Goal: Navigation & Orientation: Find specific page/section

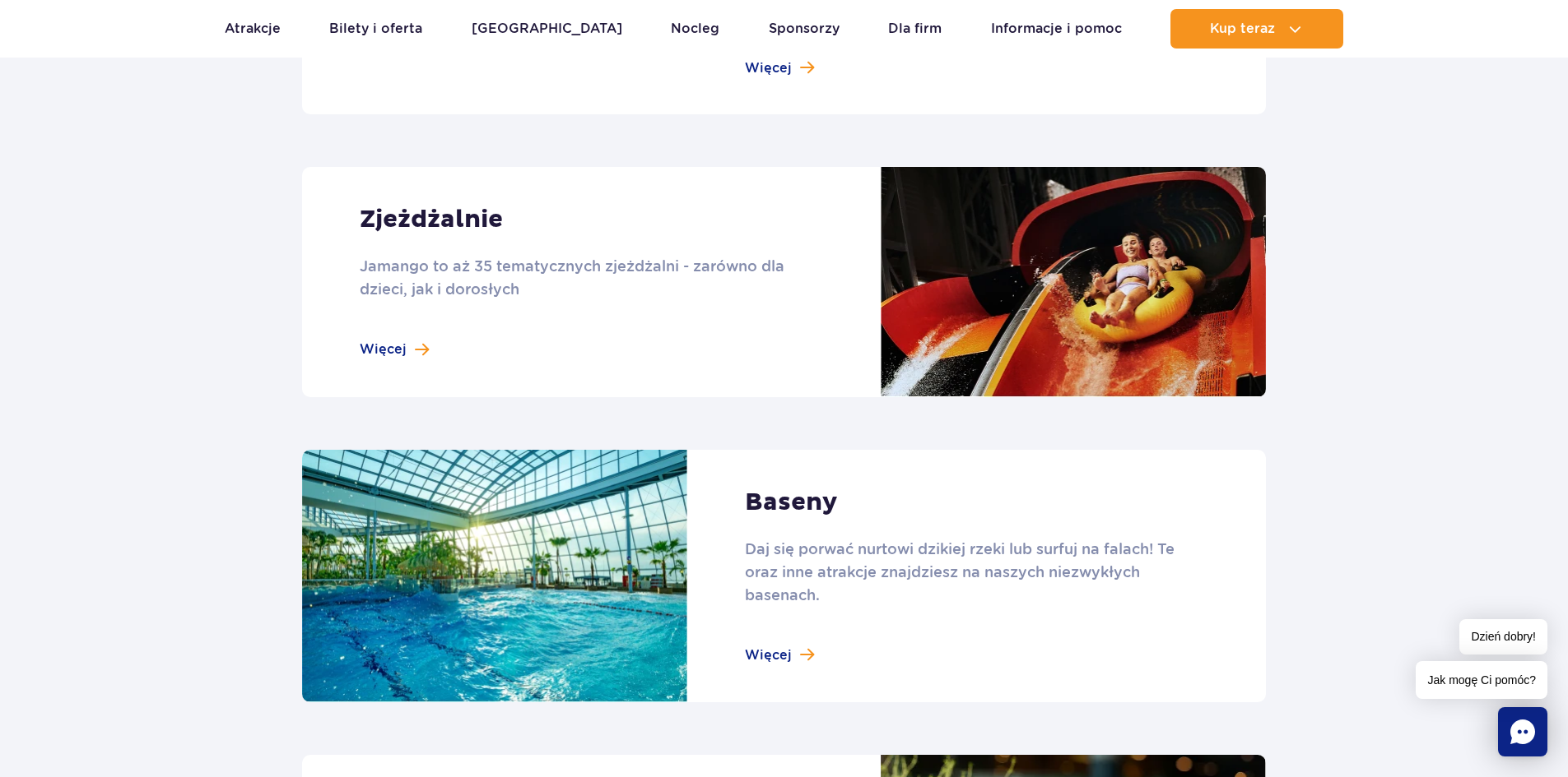
scroll to position [1398, 0]
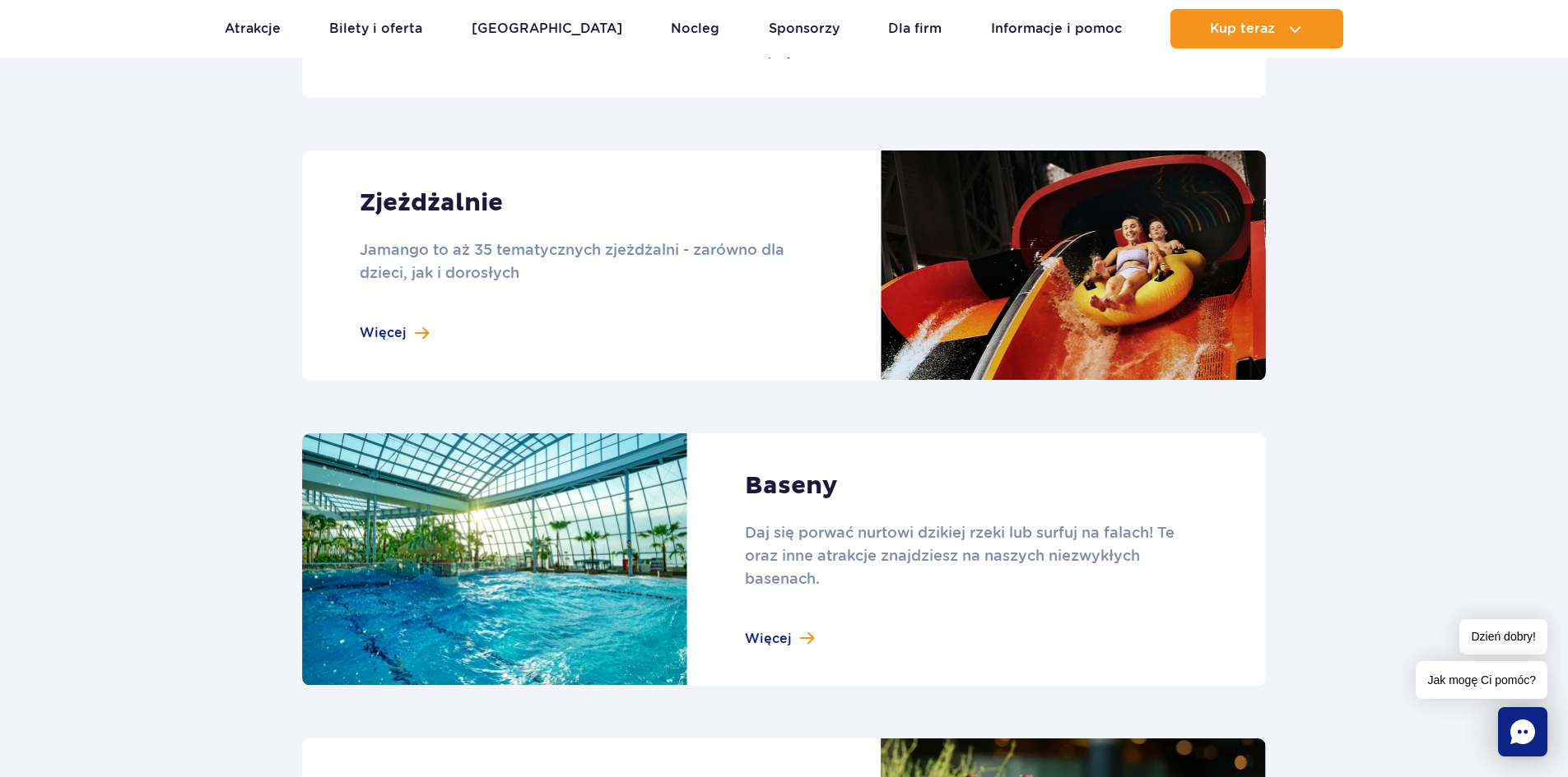
click at [794, 647] on link at bounding box center [784, 560] width 963 height 254
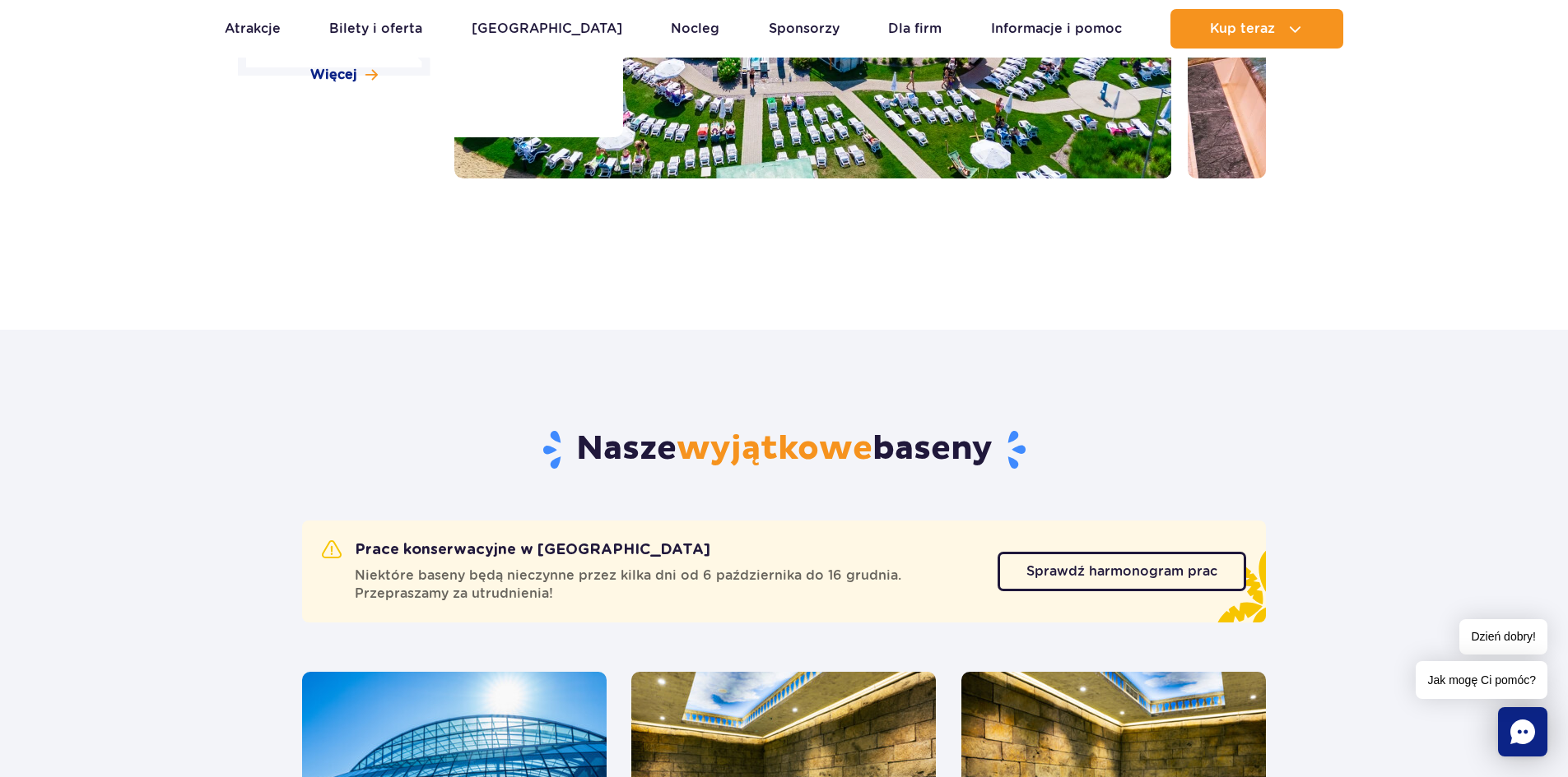
scroll to position [247, 0]
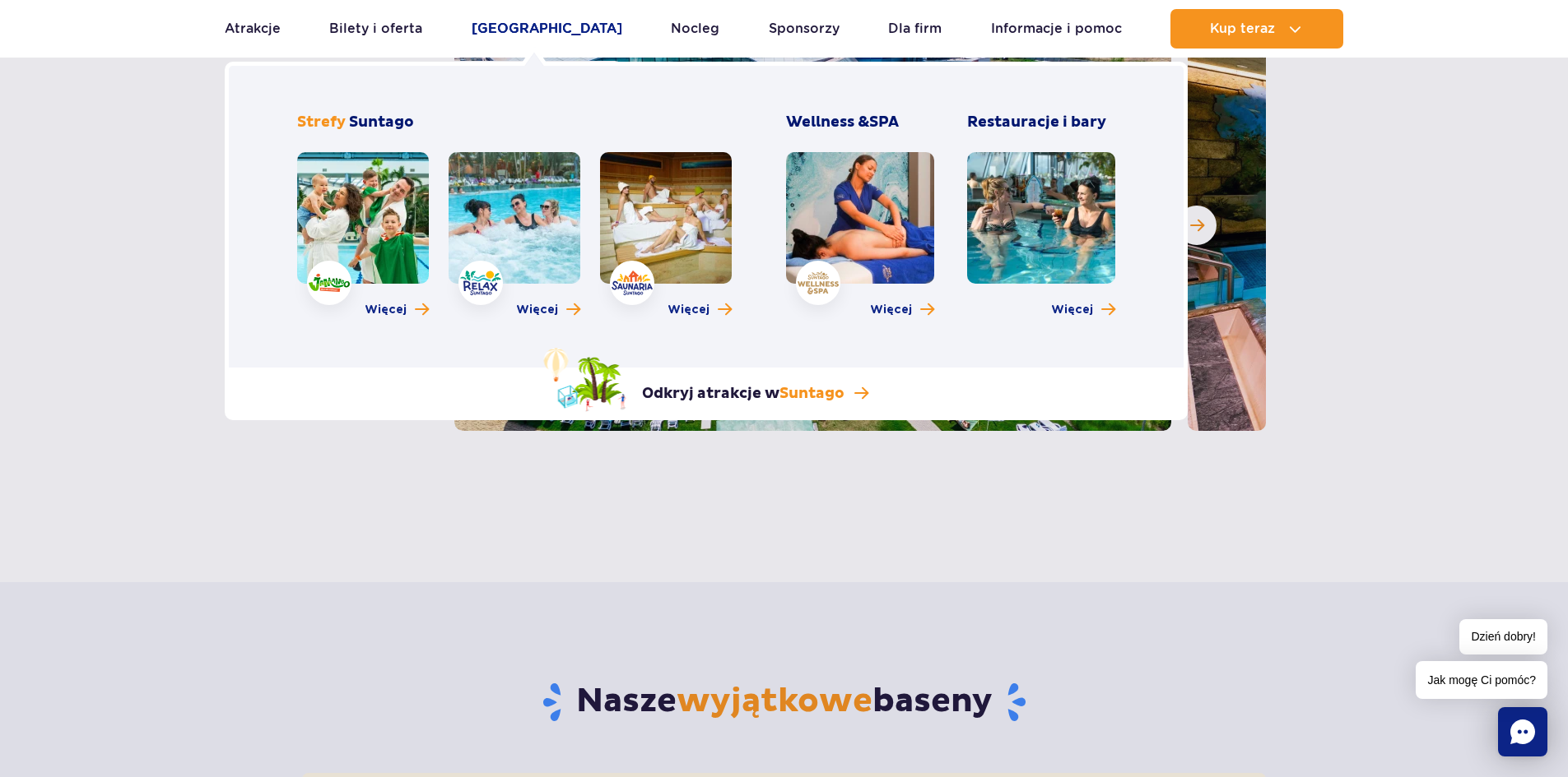
click at [516, 25] on link "[GEOGRAPHIC_DATA]" at bounding box center [547, 28] width 150 height 39
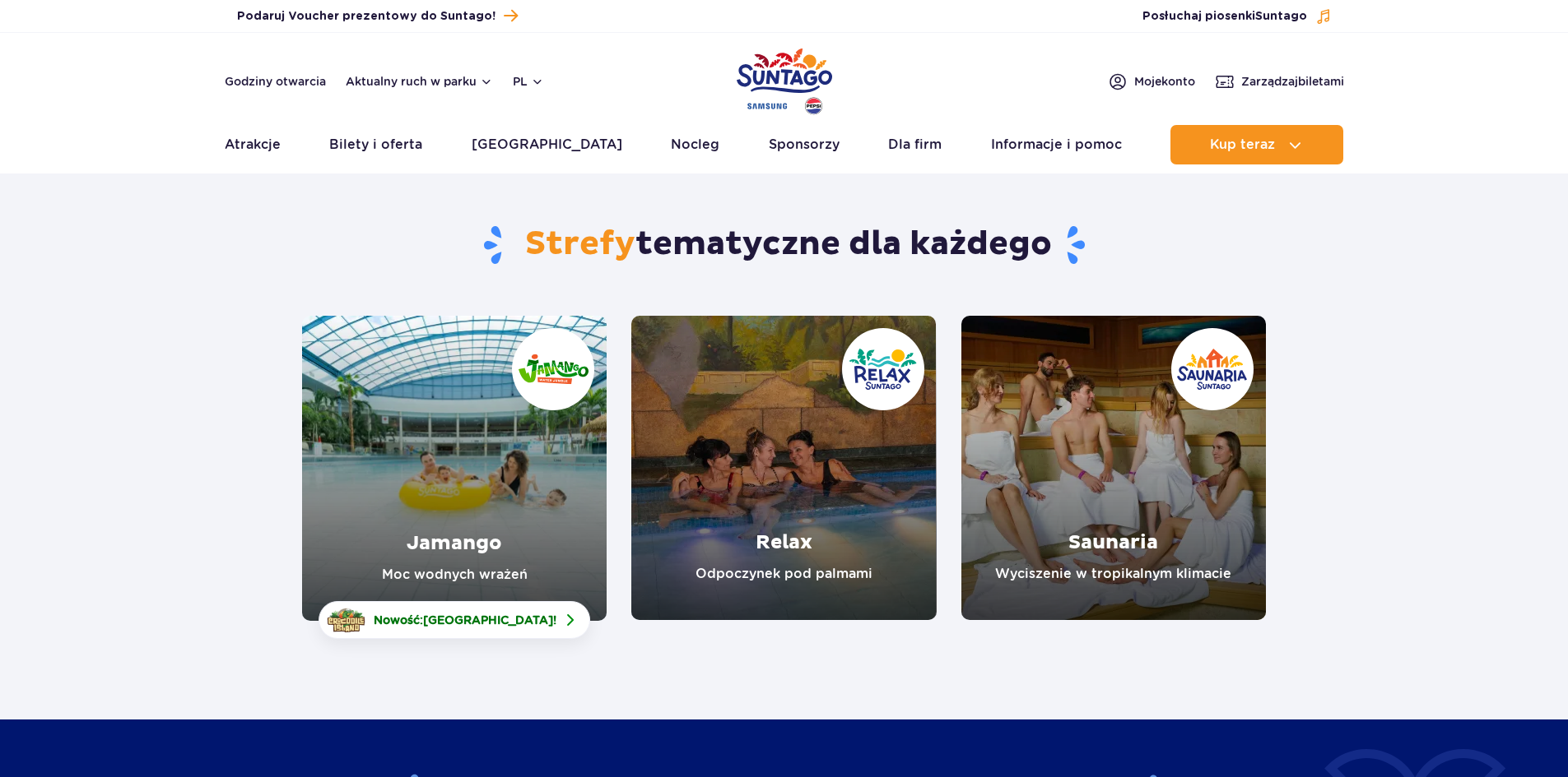
click at [476, 523] on link "Jamango" at bounding box center [454, 468] width 305 height 305
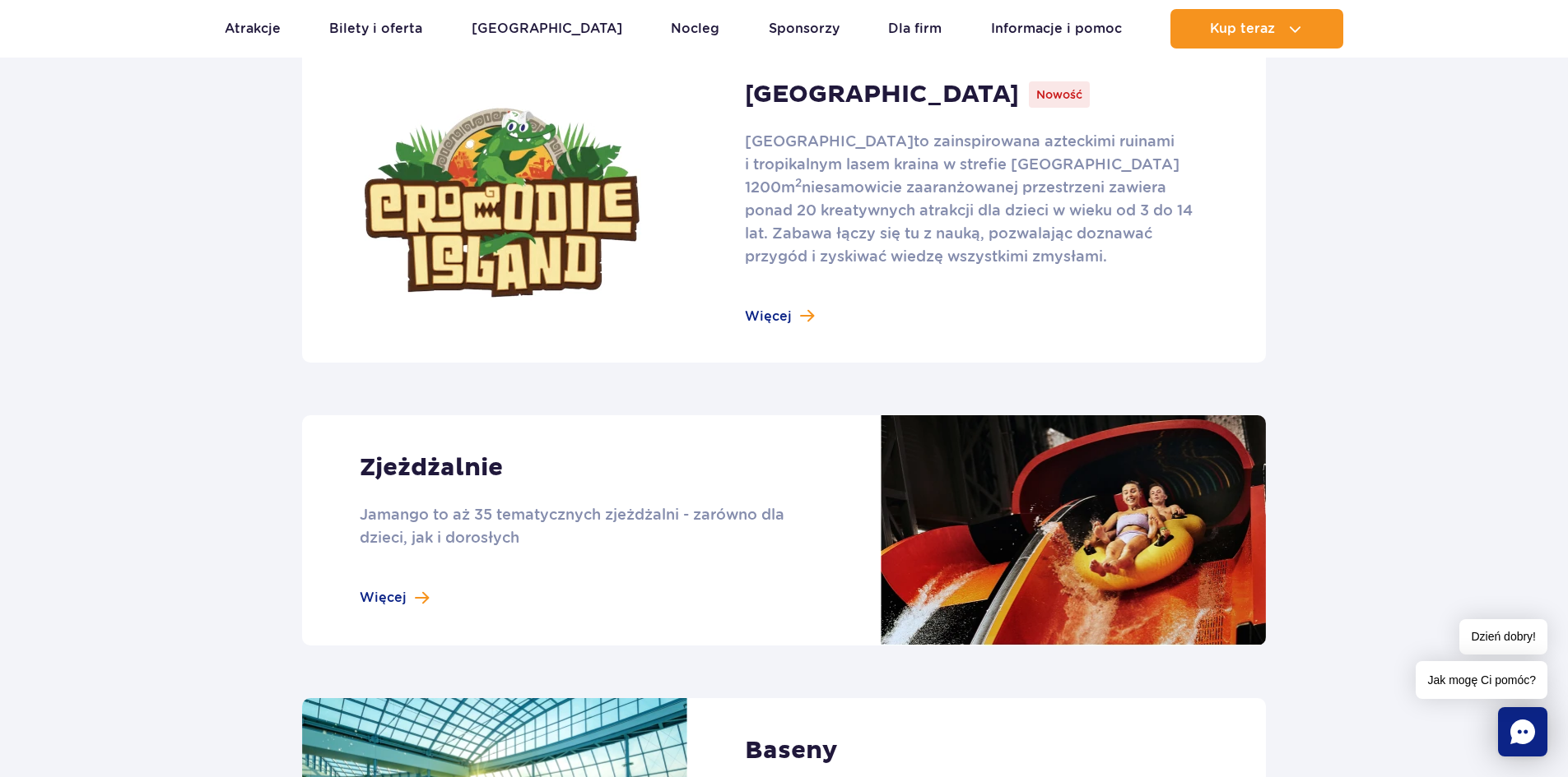
scroll to position [1152, 0]
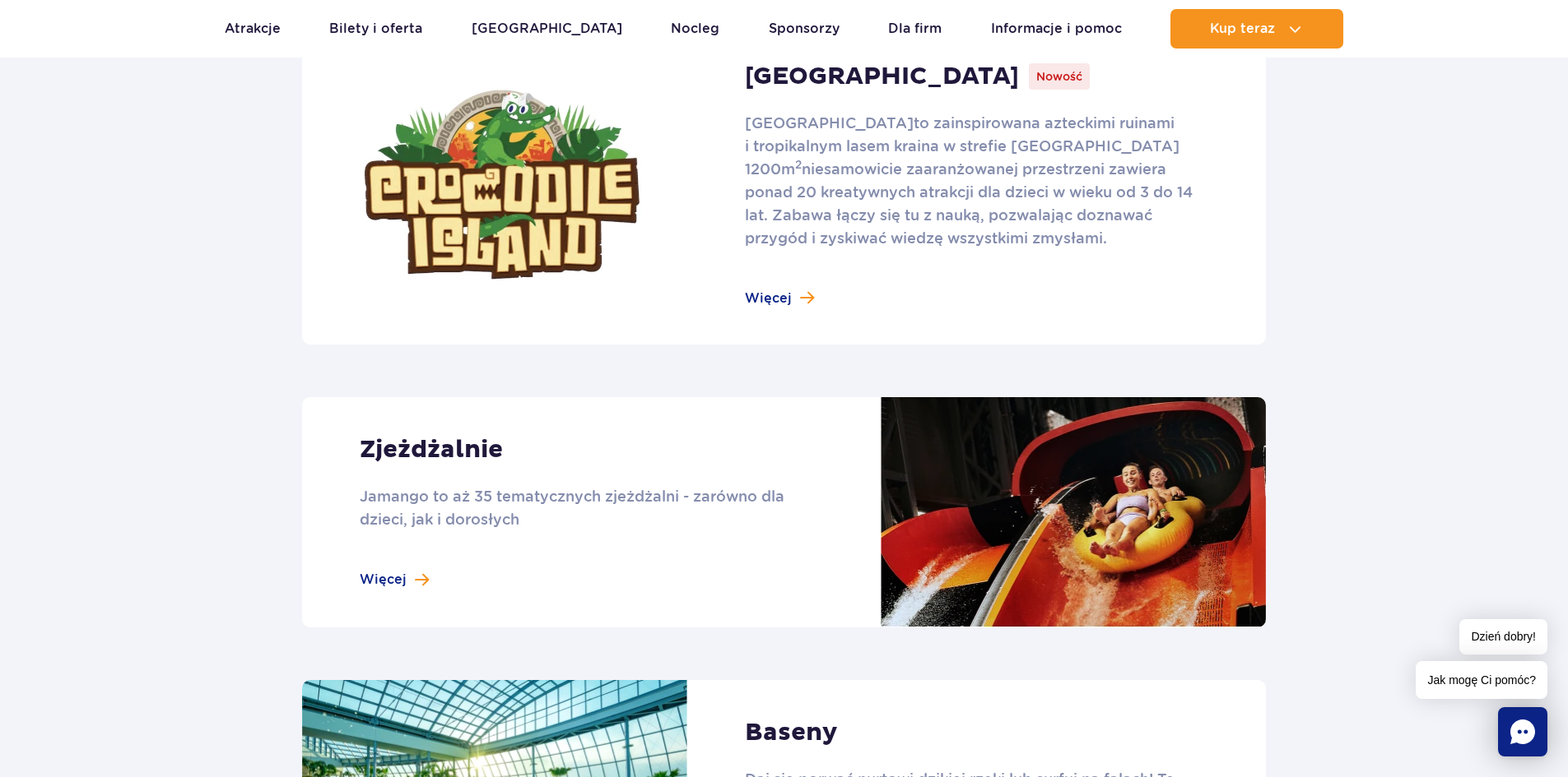
click at [761, 295] on link at bounding box center [784, 184] width 963 height 320
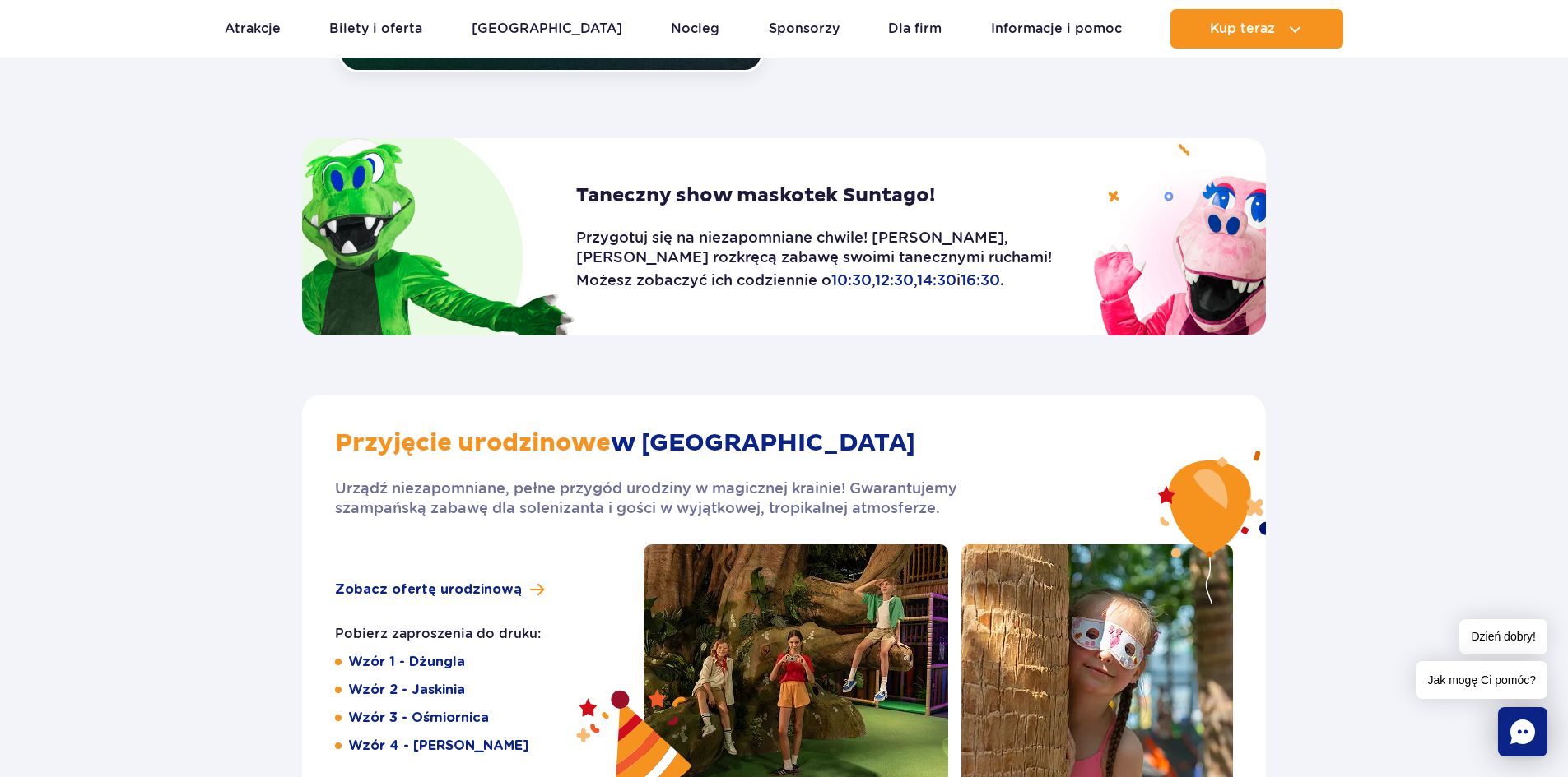
scroll to position [2303, 0]
